Goal: Find specific page/section: Find specific page/section

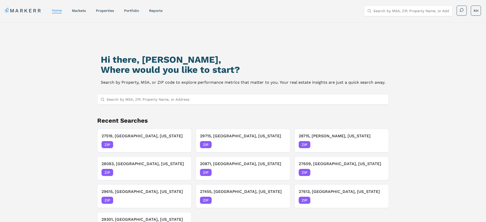
click at [116, 99] on input "Search by MSA, ZIP, Property Name, or Address" at bounding box center [246, 99] width 279 height 10
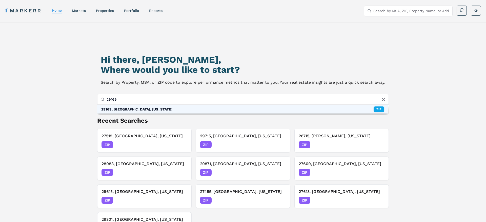
type input "29169"
click at [119, 110] on div "29169, West Columbia, South Carolina" at bounding box center [136, 109] width 71 height 5
